Goal: Task Accomplishment & Management: Use online tool/utility

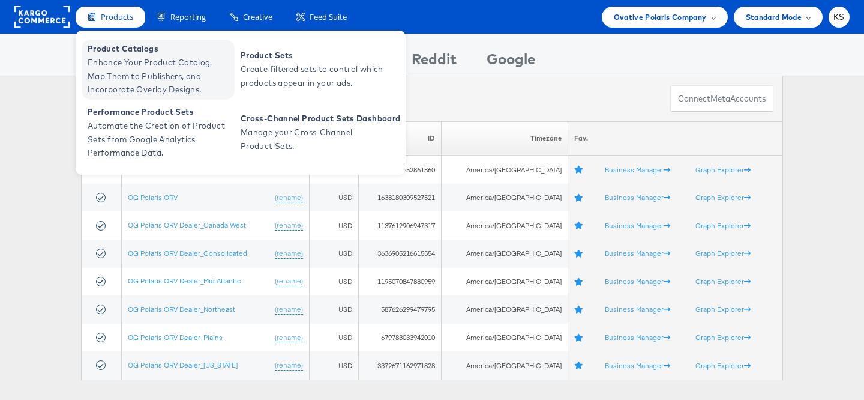
click at [109, 62] on span "Enhance Your Product Catalog, Map Them to Publishers, and Incorporate Overlay D…" at bounding box center [160, 76] width 144 height 41
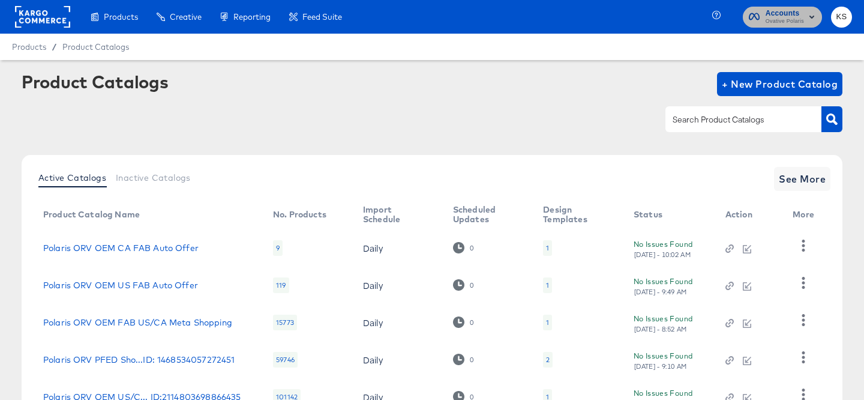
click at [786, 18] on span "Ovative Polaris" at bounding box center [785, 22] width 38 height 10
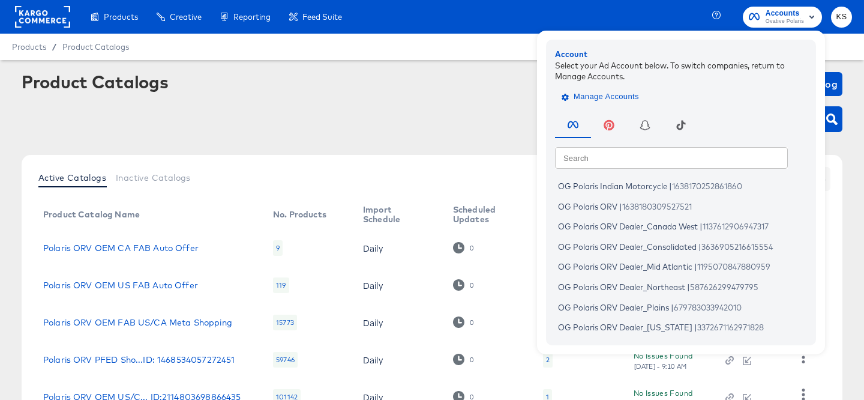
click at [613, 94] on span "Manage Accounts" at bounding box center [601, 97] width 75 height 14
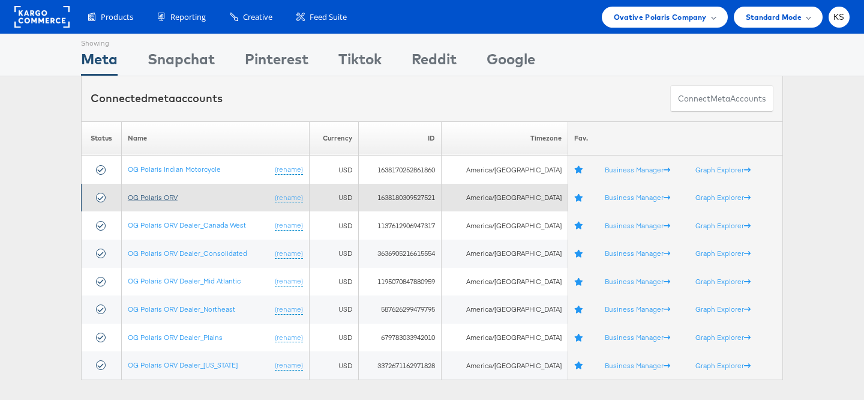
click at [160, 196] on link "OG Polaris ORV" at bounding box center [153, 197] width 50 height 9
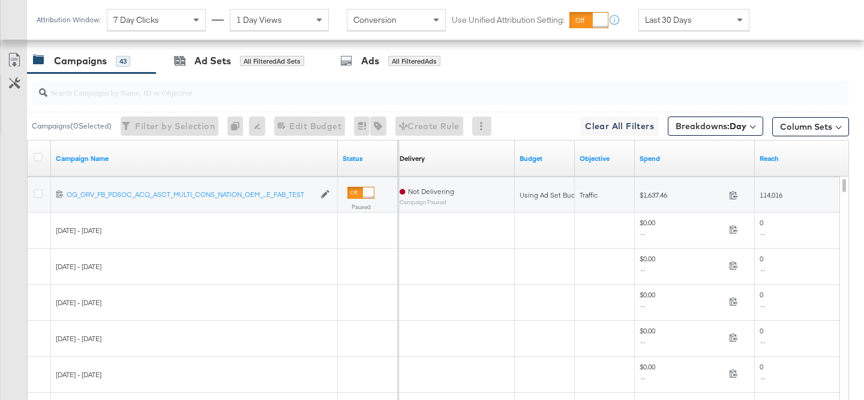
scroll to position [527, 0]
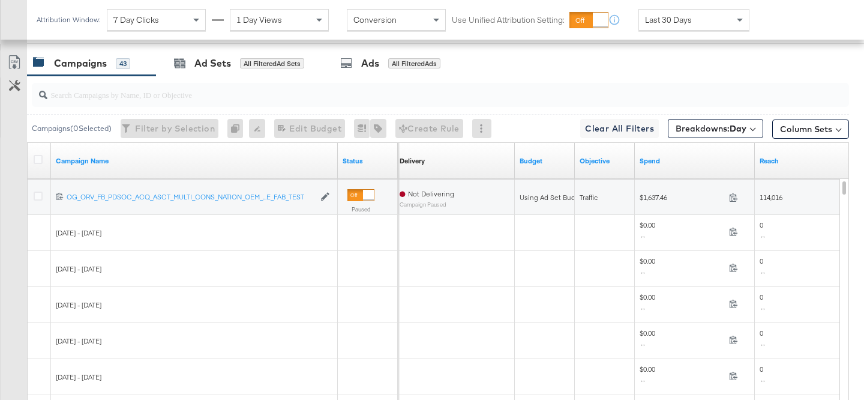
click at [367, 62] on div "Ads" at bounding box center [370, 63] width 18 height 14
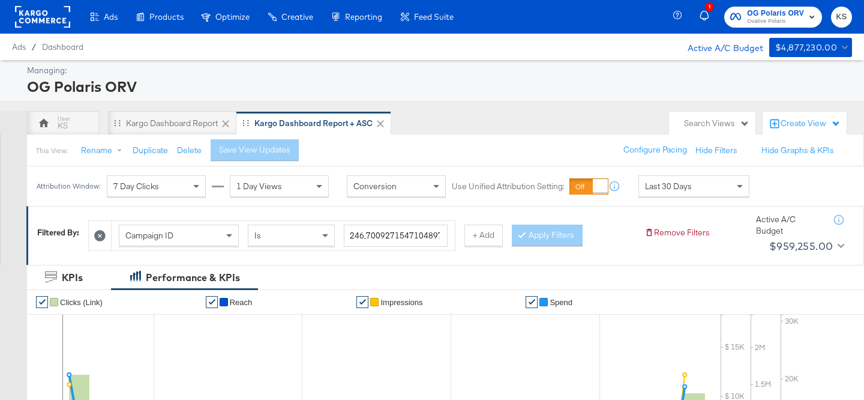
scroll to position [0, 4741]
click at [436, 233] on input "search" at bounding box center [396, 235] width 104 height 22
paste input "120232537714790572"
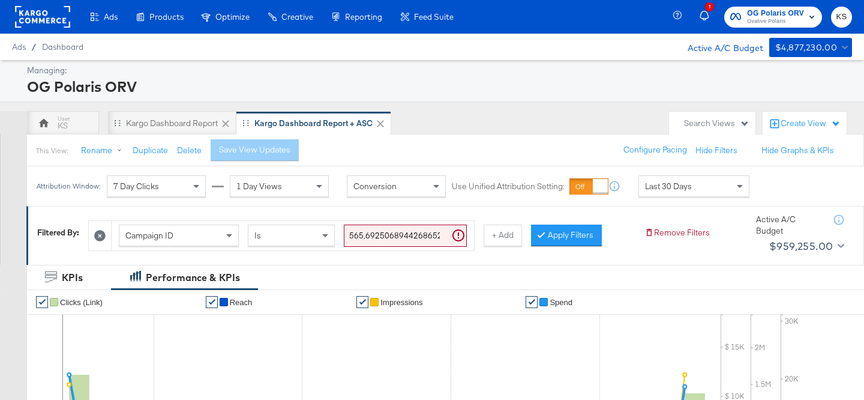
scroll to position [0, 4828]
paste input "120232537664920572"
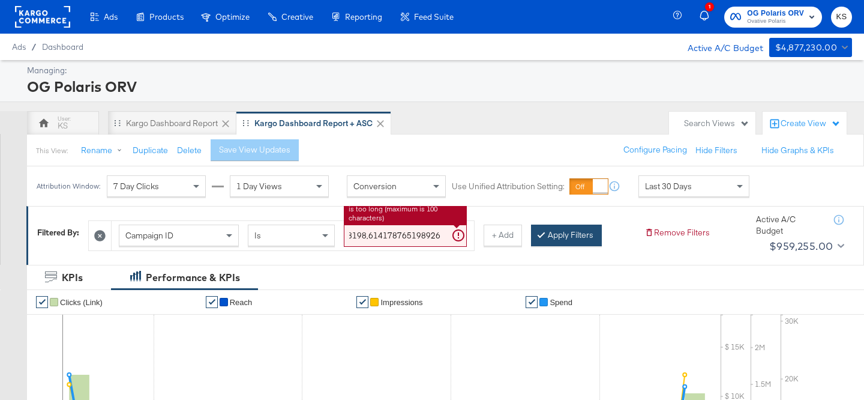
click at [564, 231] on button "Apply Filters" at bounding box center [566, 235] width 71 height 22
type input "23862095622810571,23862106063320571,120200301695630572,120200306656840572,12020…"
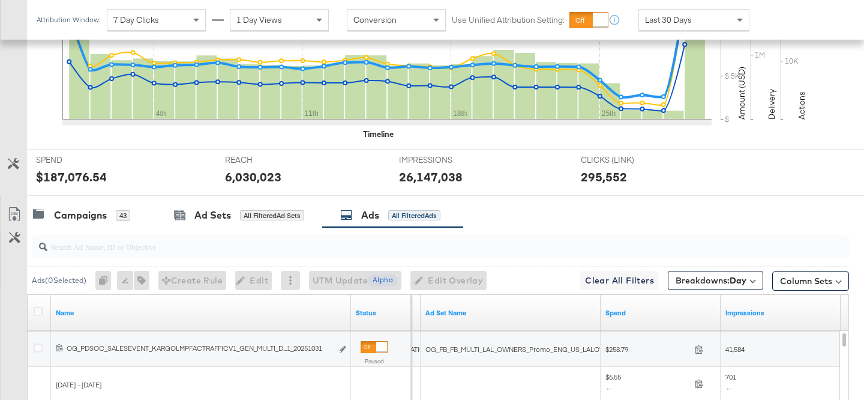
scroll to position [335, 0]
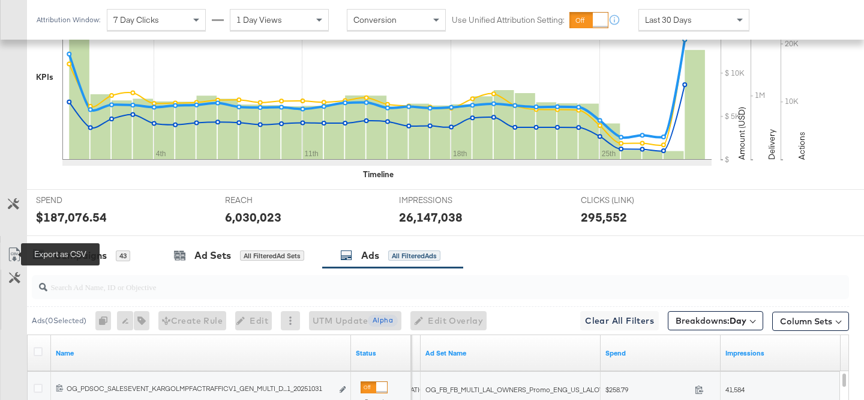
click at [17, 256] on icon at bounding box center [14, 254] width 14 height 14
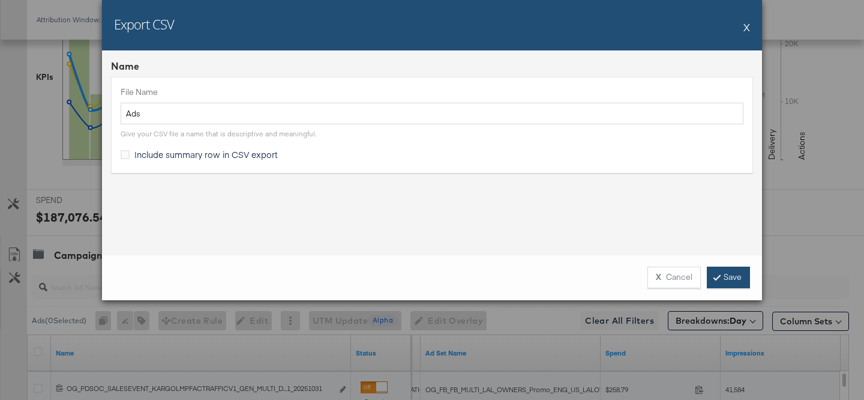
click at [727, 275] on link "Save" at bounding box center [728, 277] width 43 height 22
